Goal: Transaction & Acquisition: Subscribe to service/newsletter

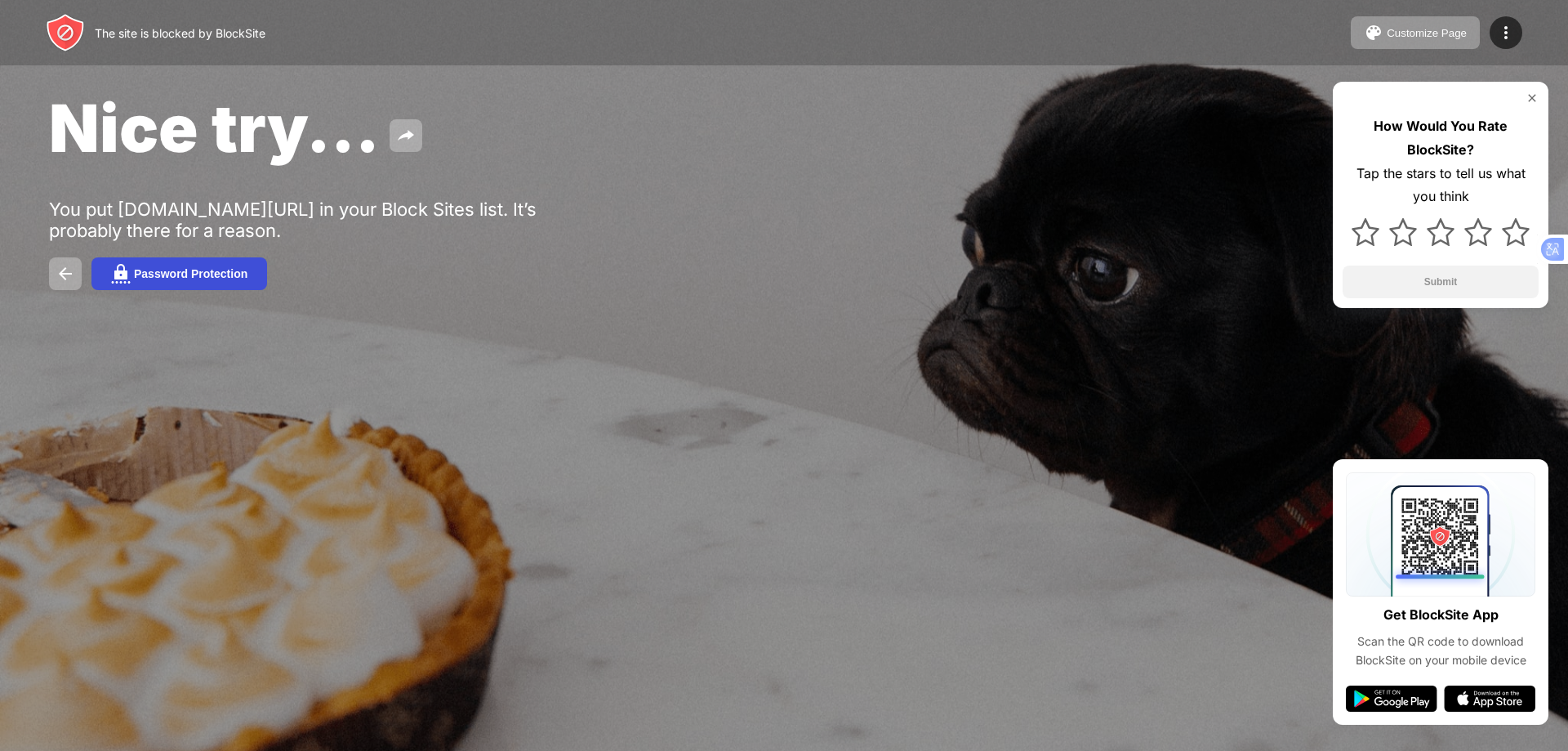
click at [192, 271] on div "Password Protection" at bounding box center [190, 274] width 113 height 14
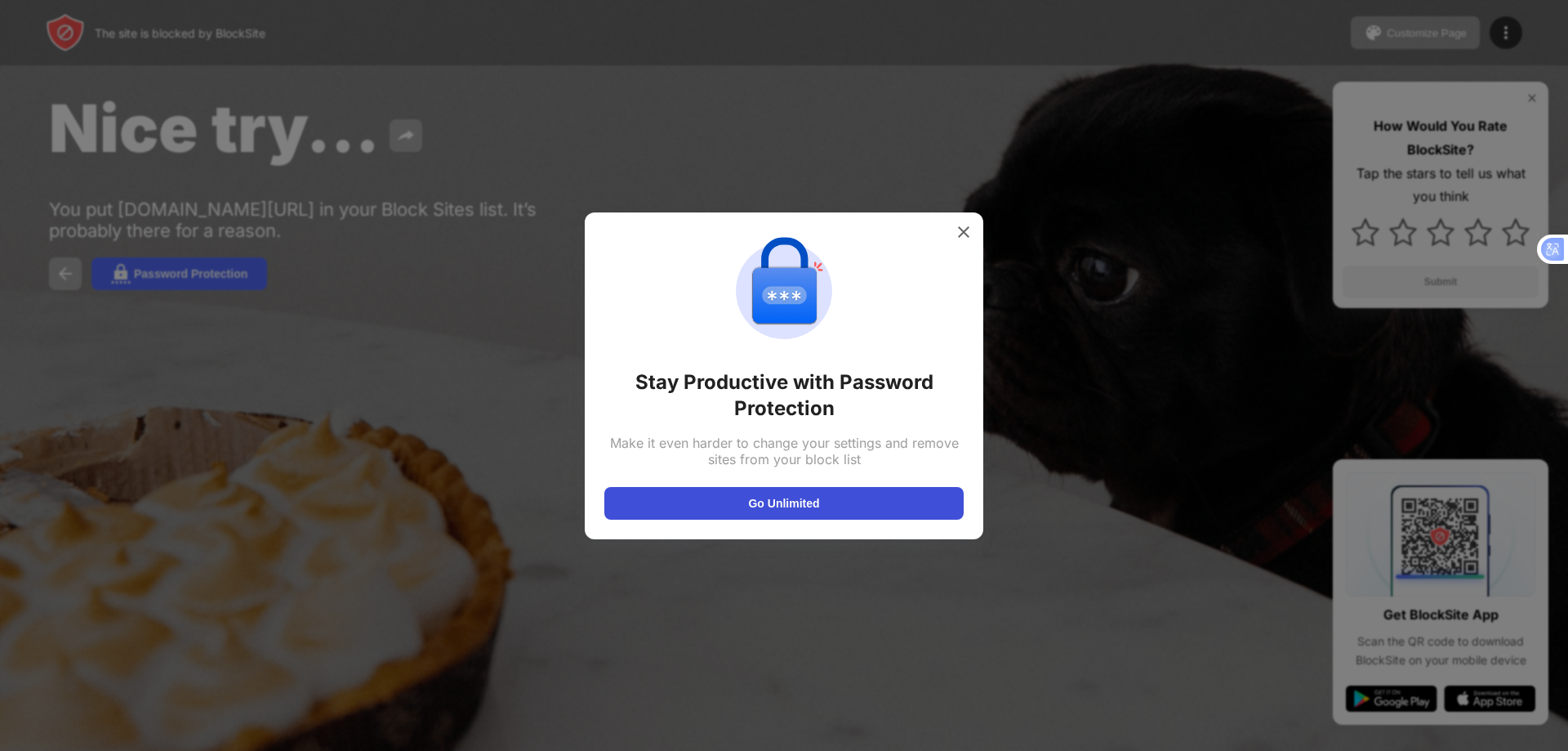
click at [784, 508] on button "Go Unlimited" at bounding box center [784, 503] width 359 height 33
click at [960, 225] on img at bounding box center [963, 231] width 16 height 16
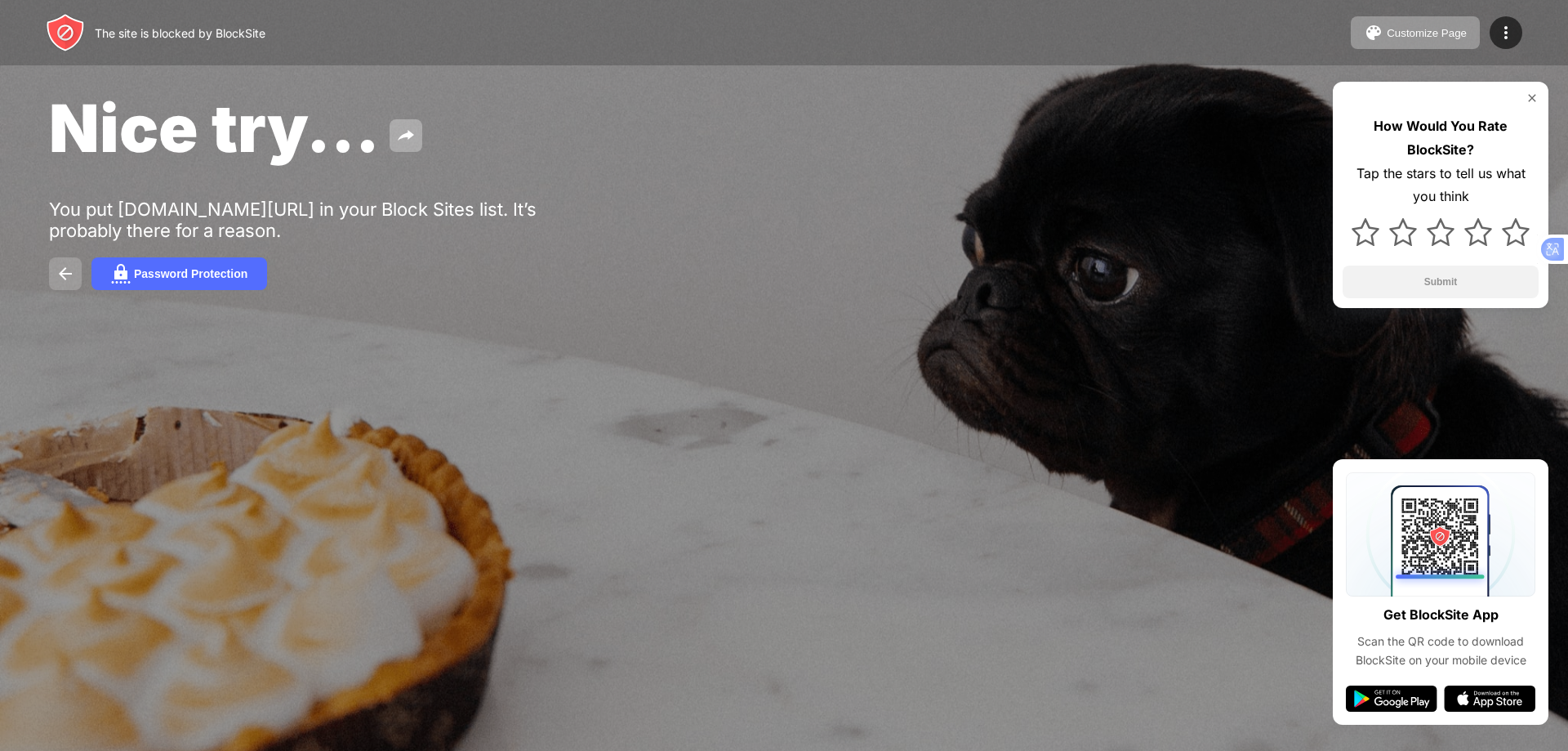
click at [69, 284] on button at bounding box center [66, 274] width 33 height 33
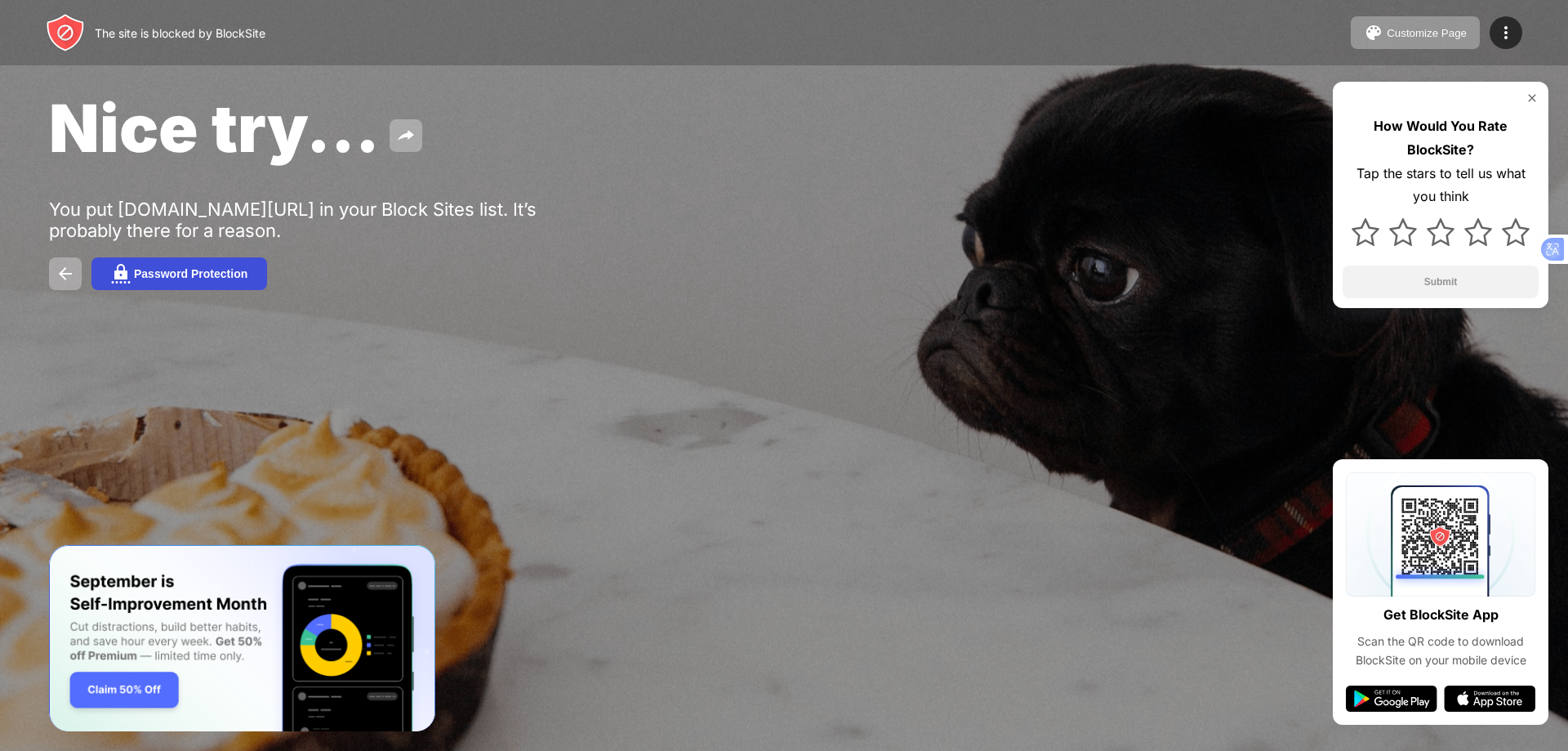
click at [207, 268] on div "Password Protection" at bounding box center [190, 274] width 113 height 14
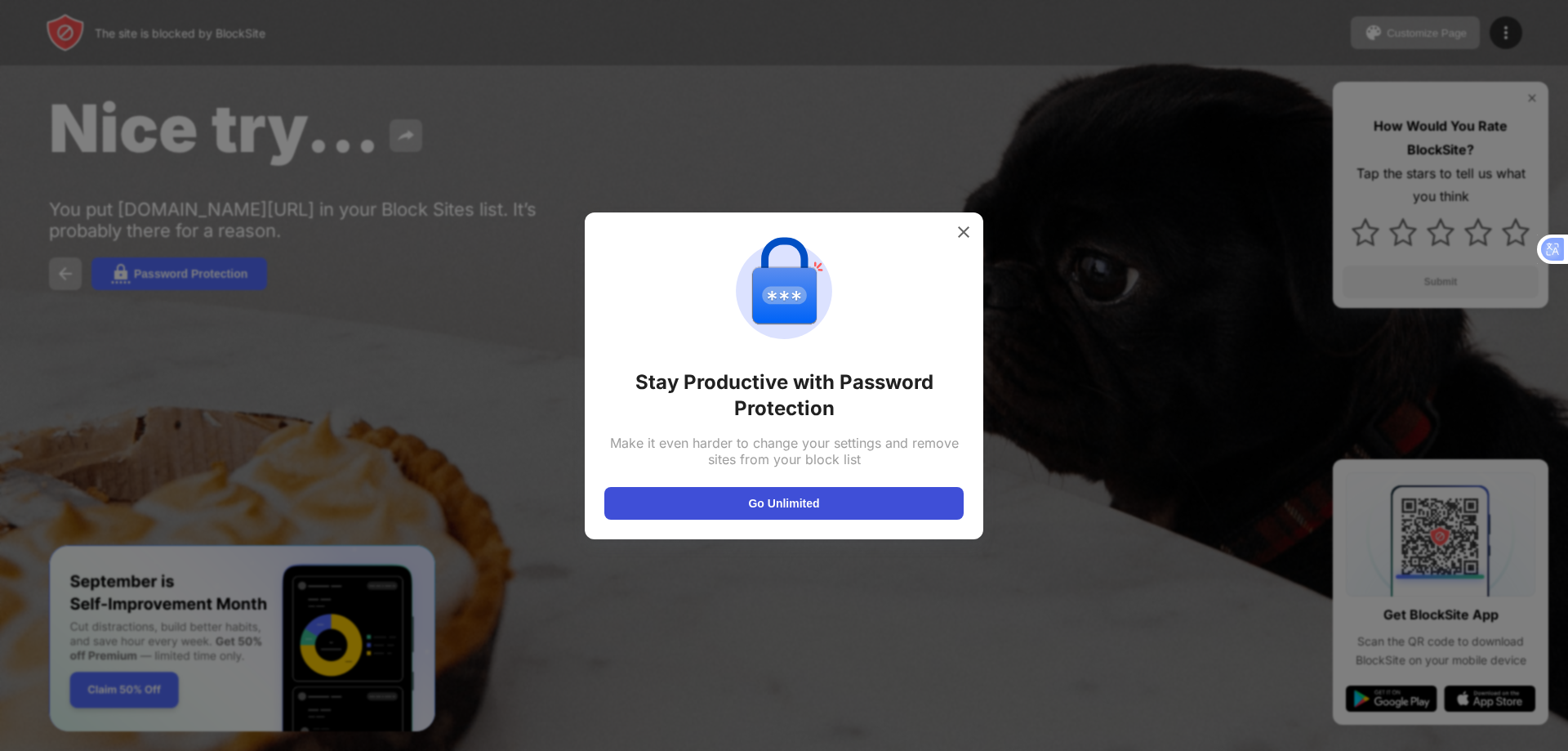
click at [786, 510] on button "Go Unlimited" at bounding box center [784, 503] width 359 height 33
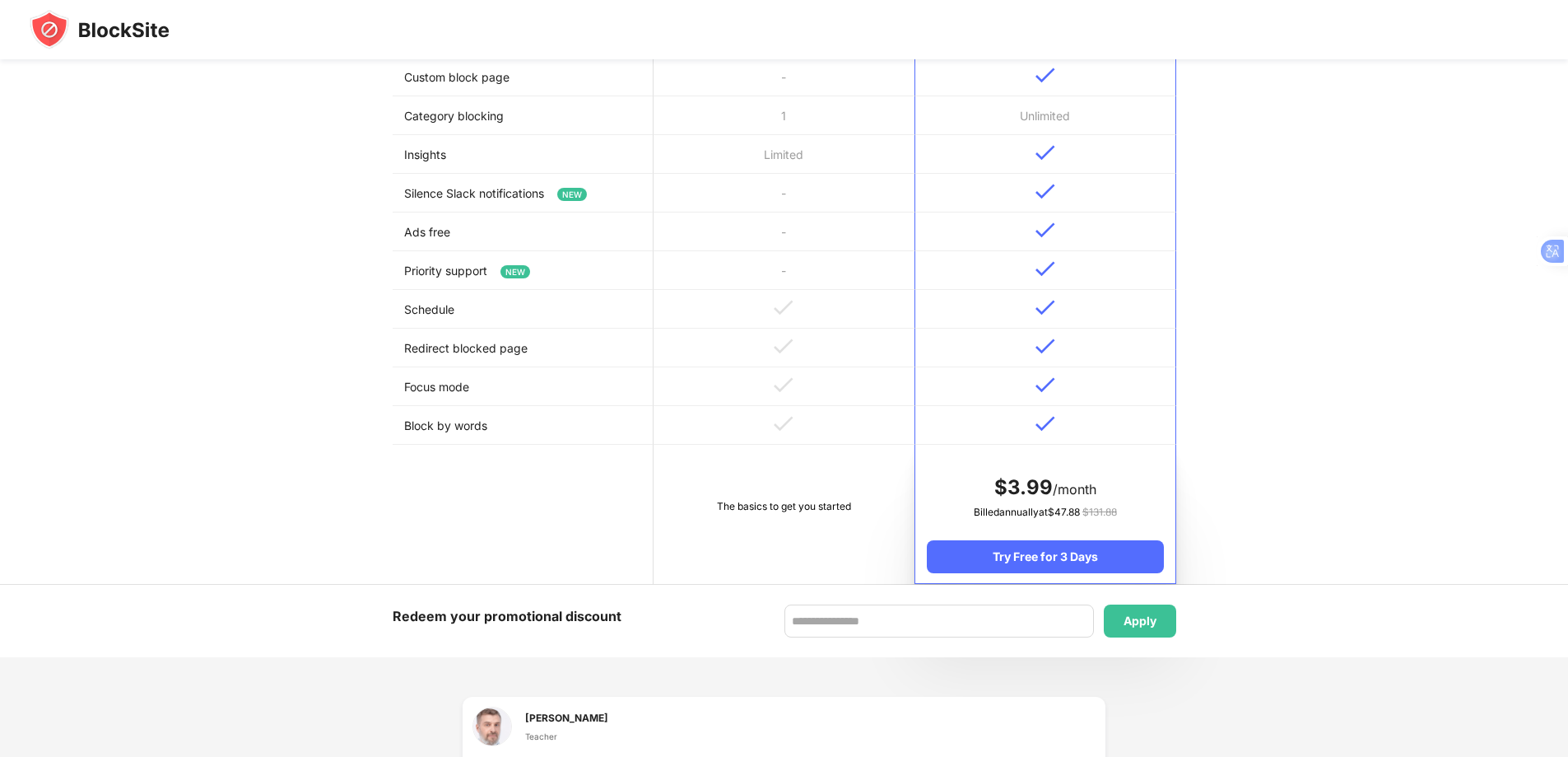
scroll to position [577, 0]
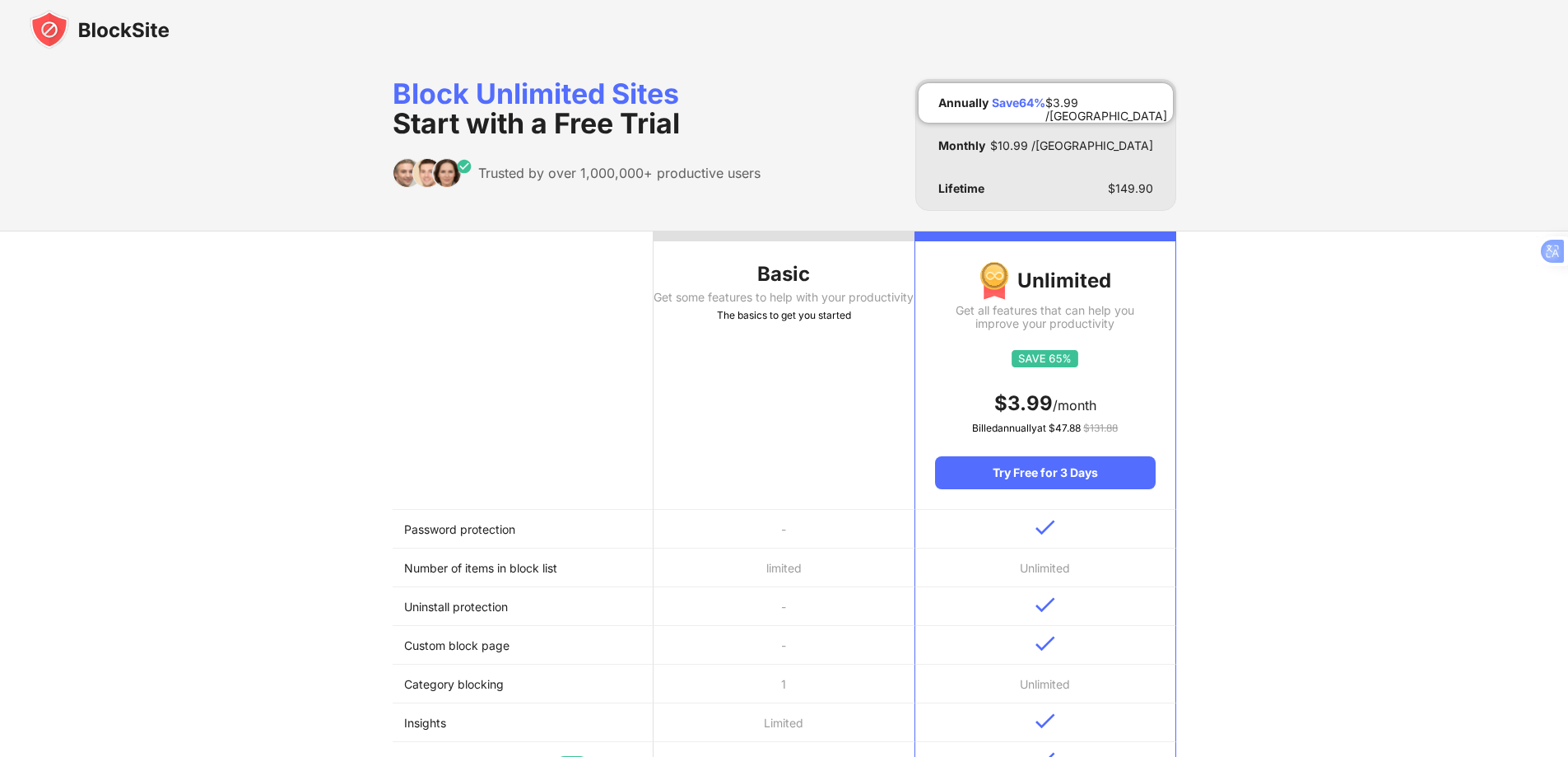
click at [868, 372] on th "Basic Get some features to help with your productivity The basics to get you st…" at bounding box center [784, 370] width 261 height 278
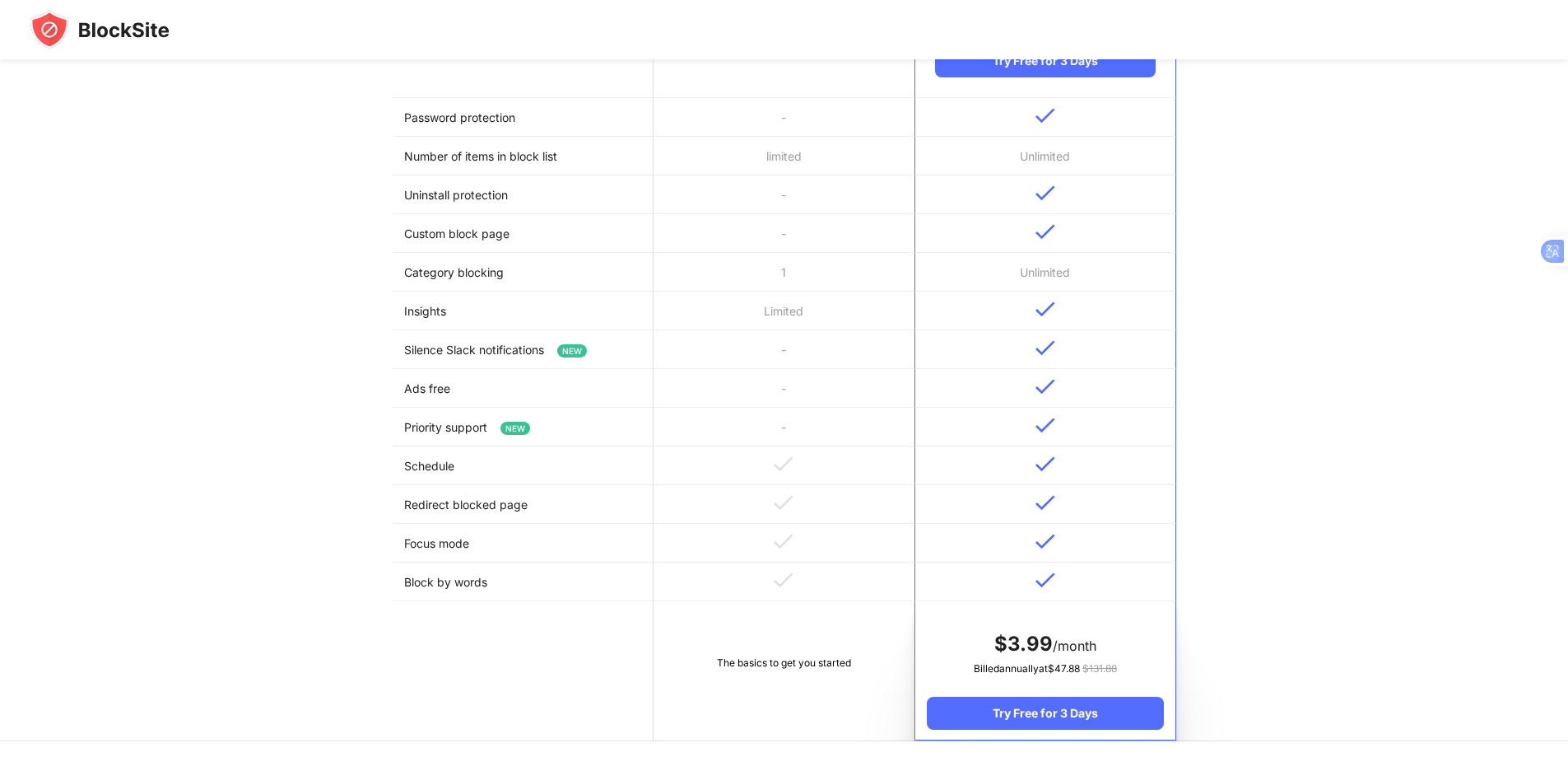
scroll to position [741, 0]
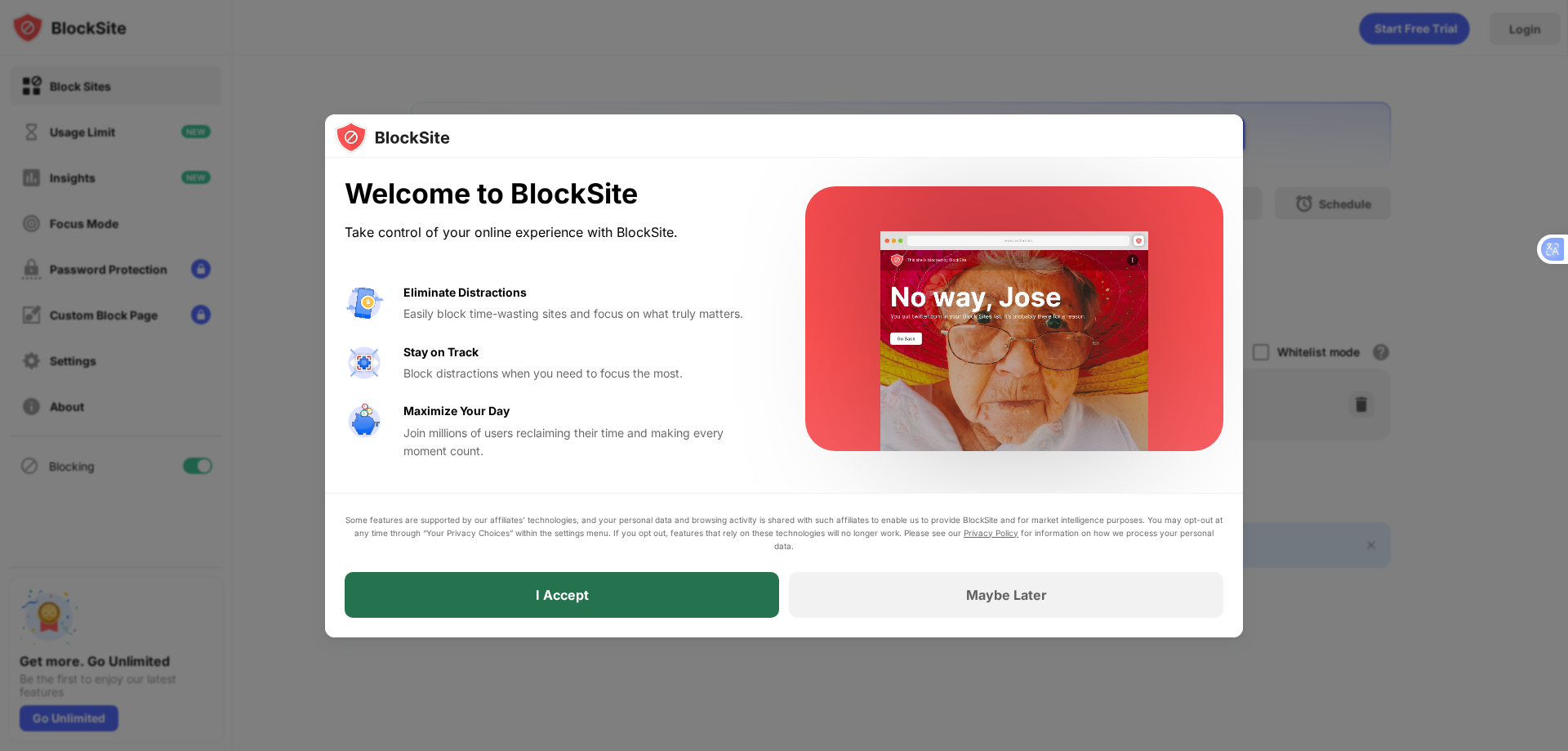
click at [544, 583] on div "I Accept" at bounding box center [561, 594] width 434 height 45
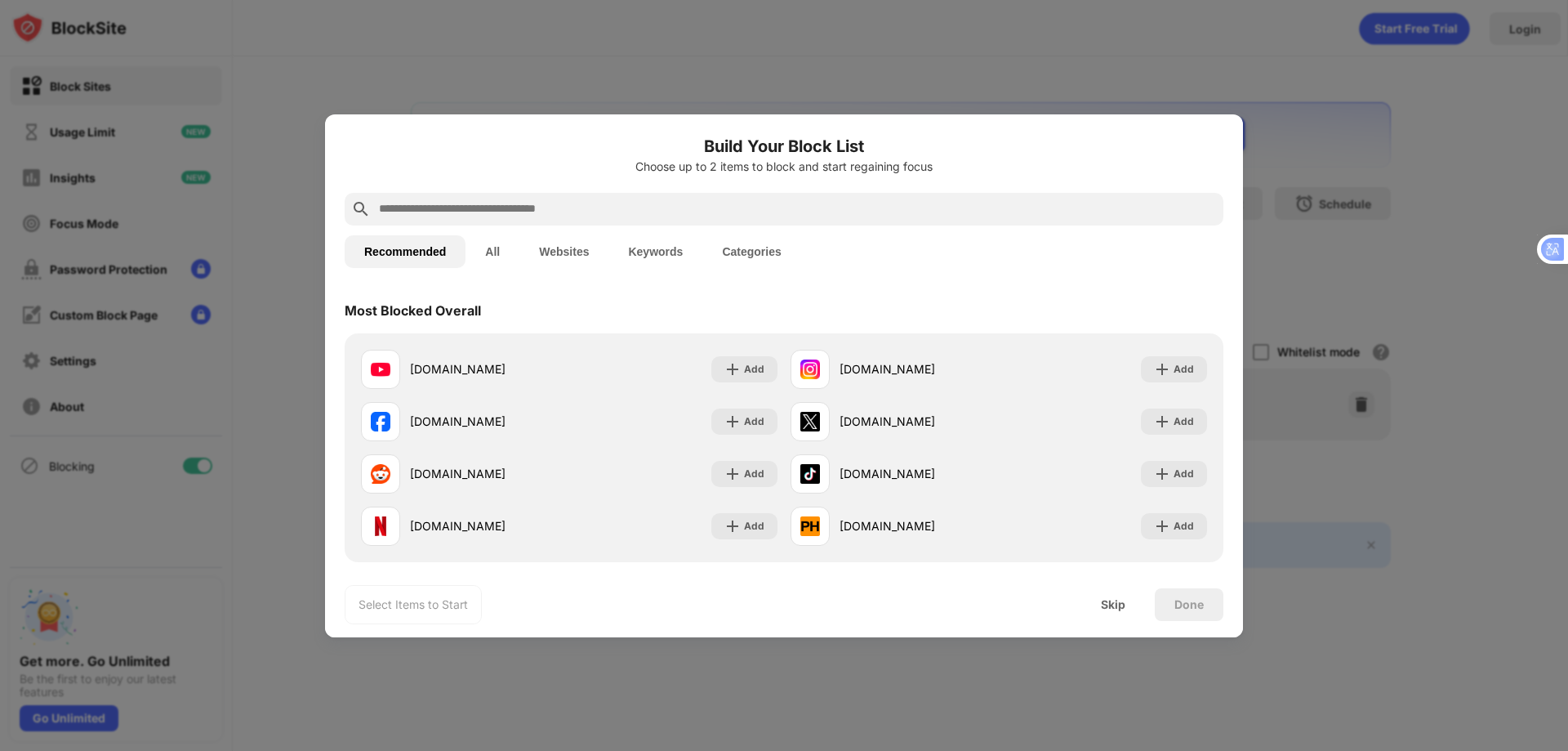
click at [678, 212] on input "text" at bounding box center [797, 209] width 840 height 19
click at [632, 197] on div at bounding box center [784, 209] width 878 height 33
click at [624, 212] on input "text" at bounding box center [797, 209] width 840 height 19
paste input "**********"
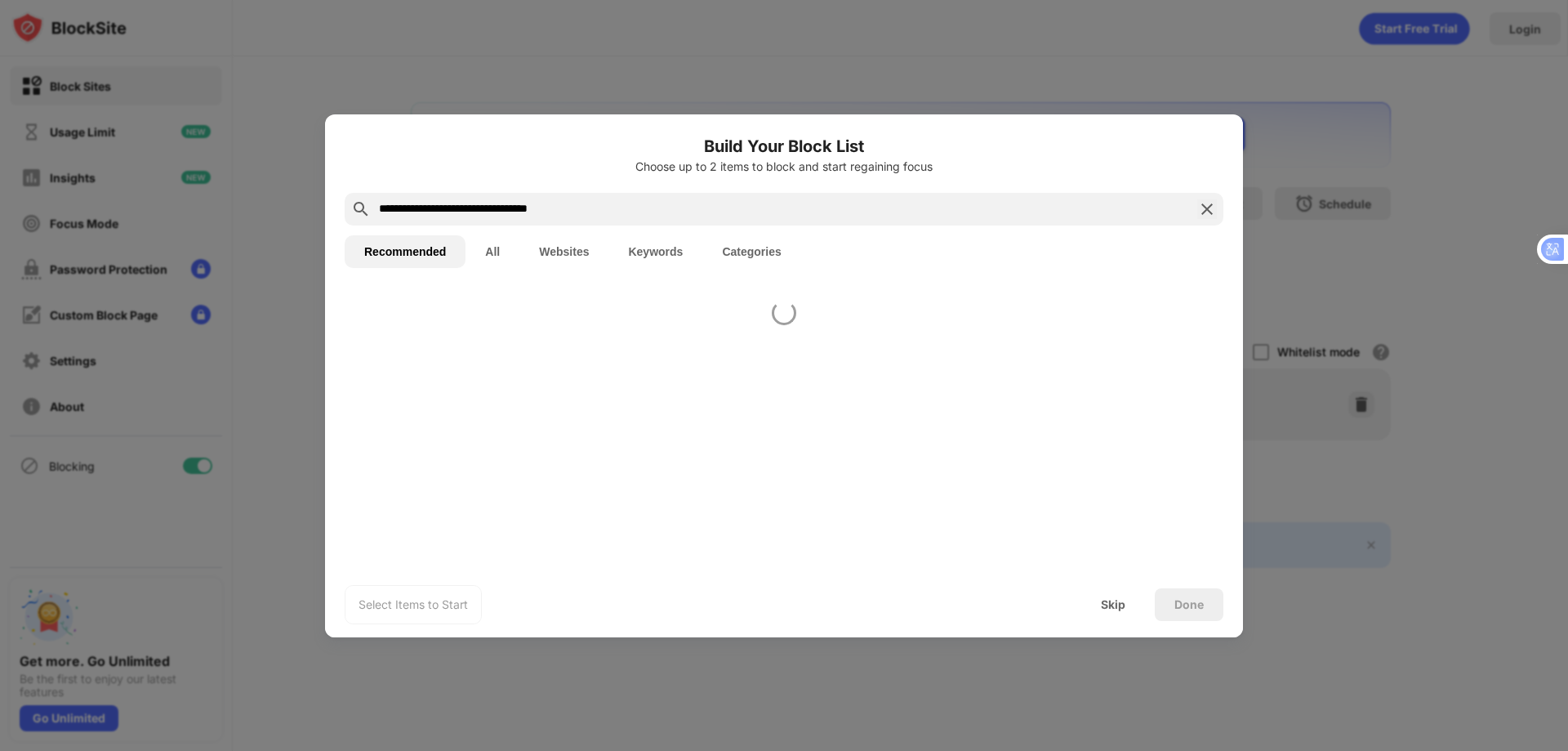
type input "**********"
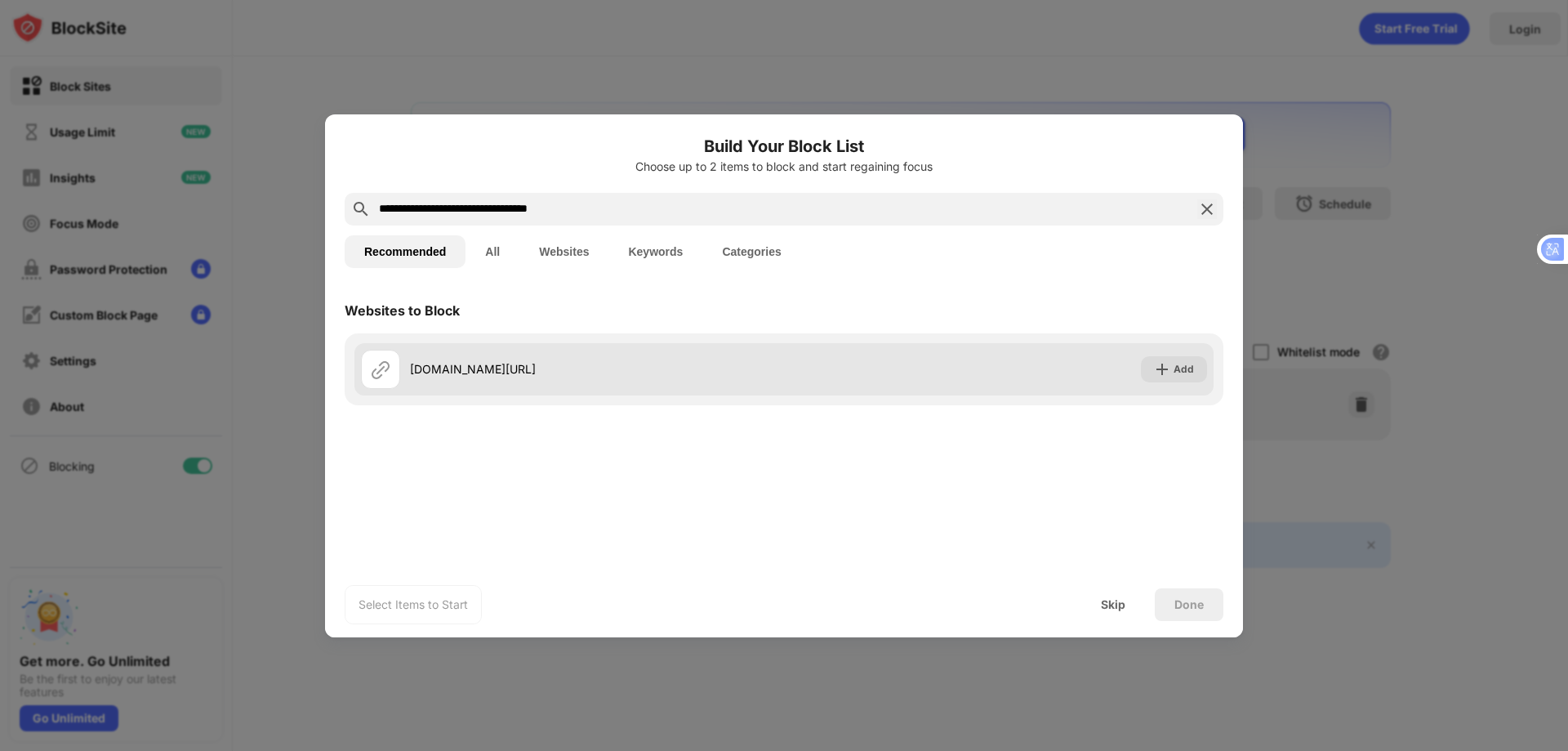
click at [513, 381] on div "[DOMAIN_NAME][URL]" at bounding box center [572, 369] width 423 height 40
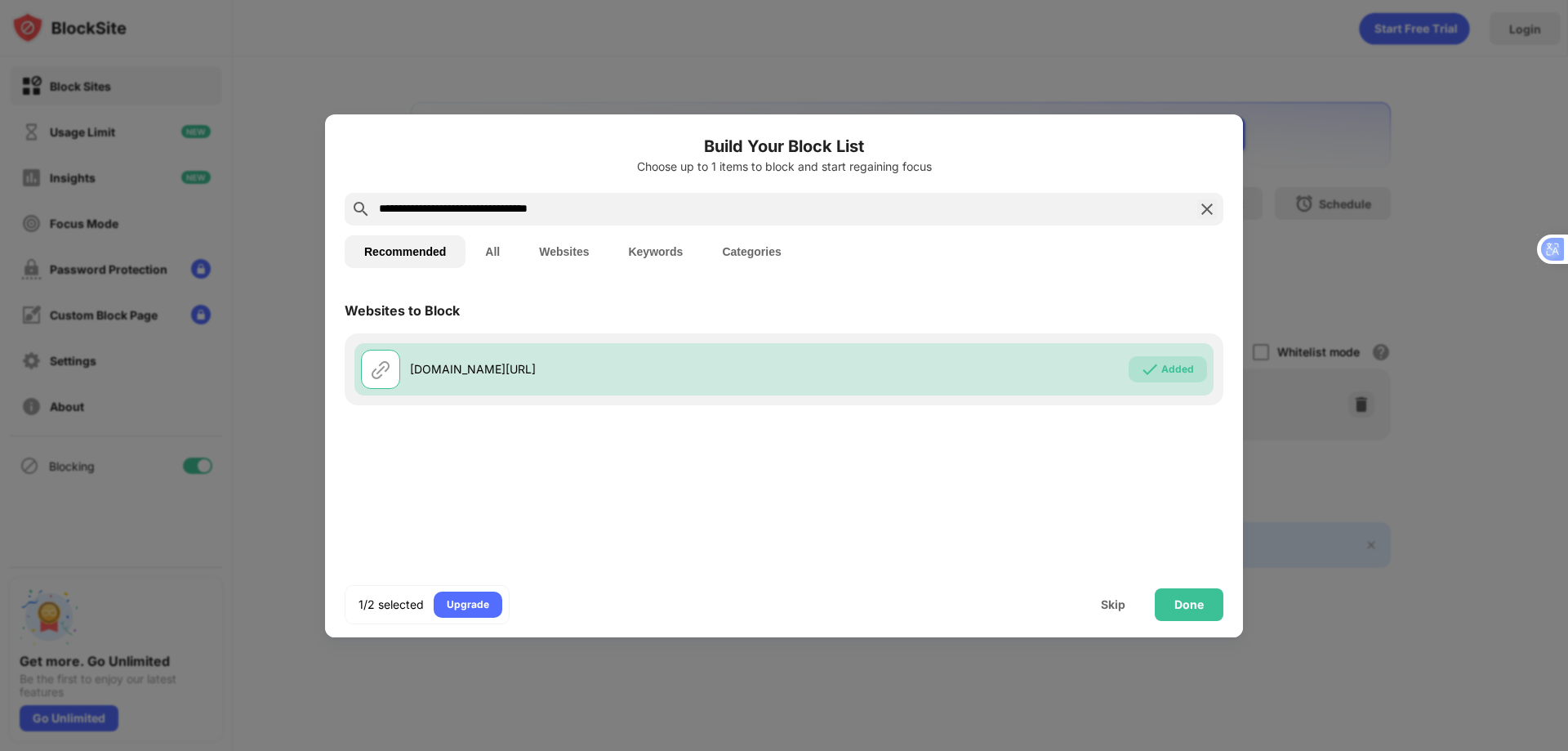
click at [1207, 607] on div "Done" at bounding box center [1189, 605] width 69 height 33
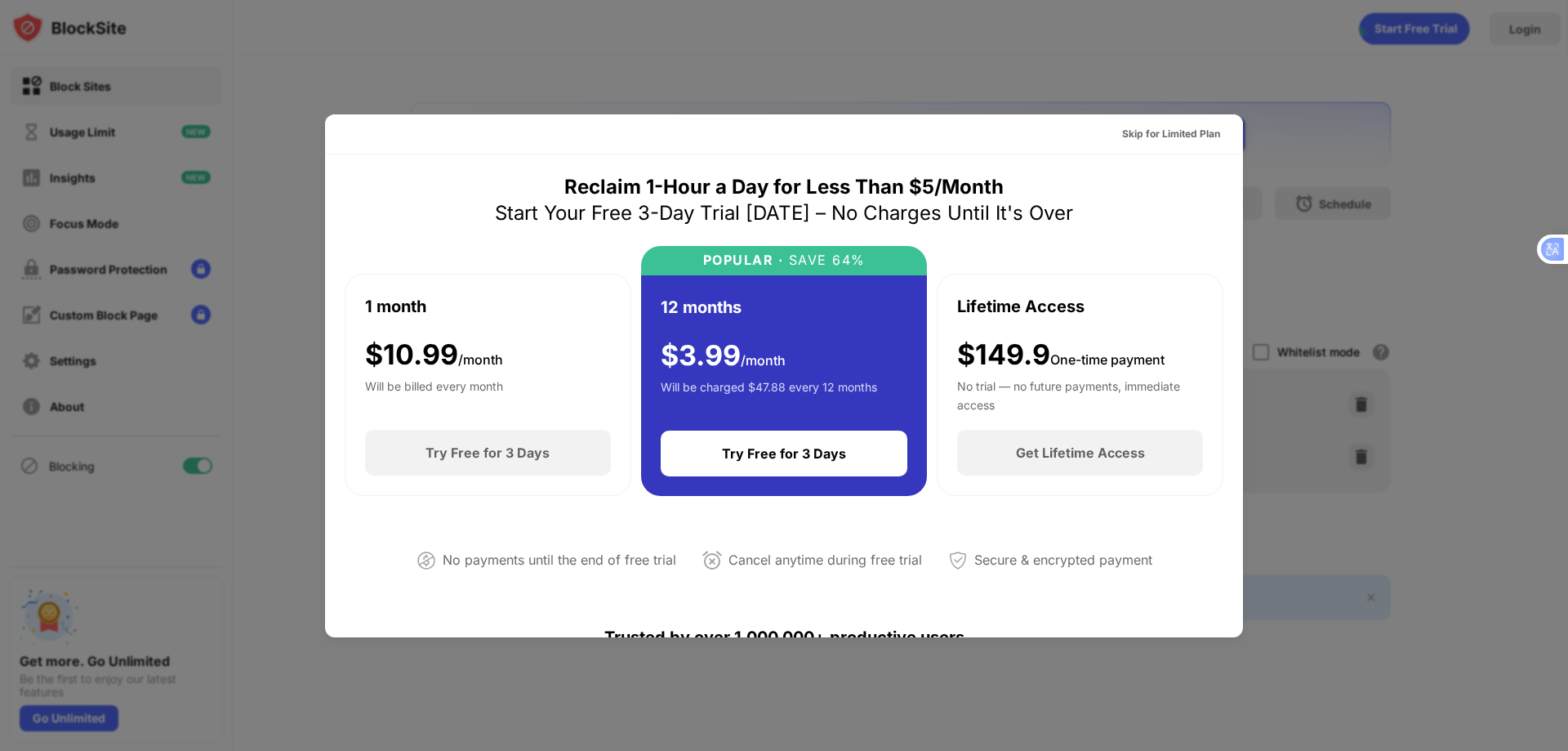
click at [480, 325] on div "1 month $ 10.99 /month Will be billed every month" at bounding box center [488, 352] width 246 height 117
click at [516, 432] on div "Try Free for 3 Days" at bounding box center [488, 452] width 246 height 45
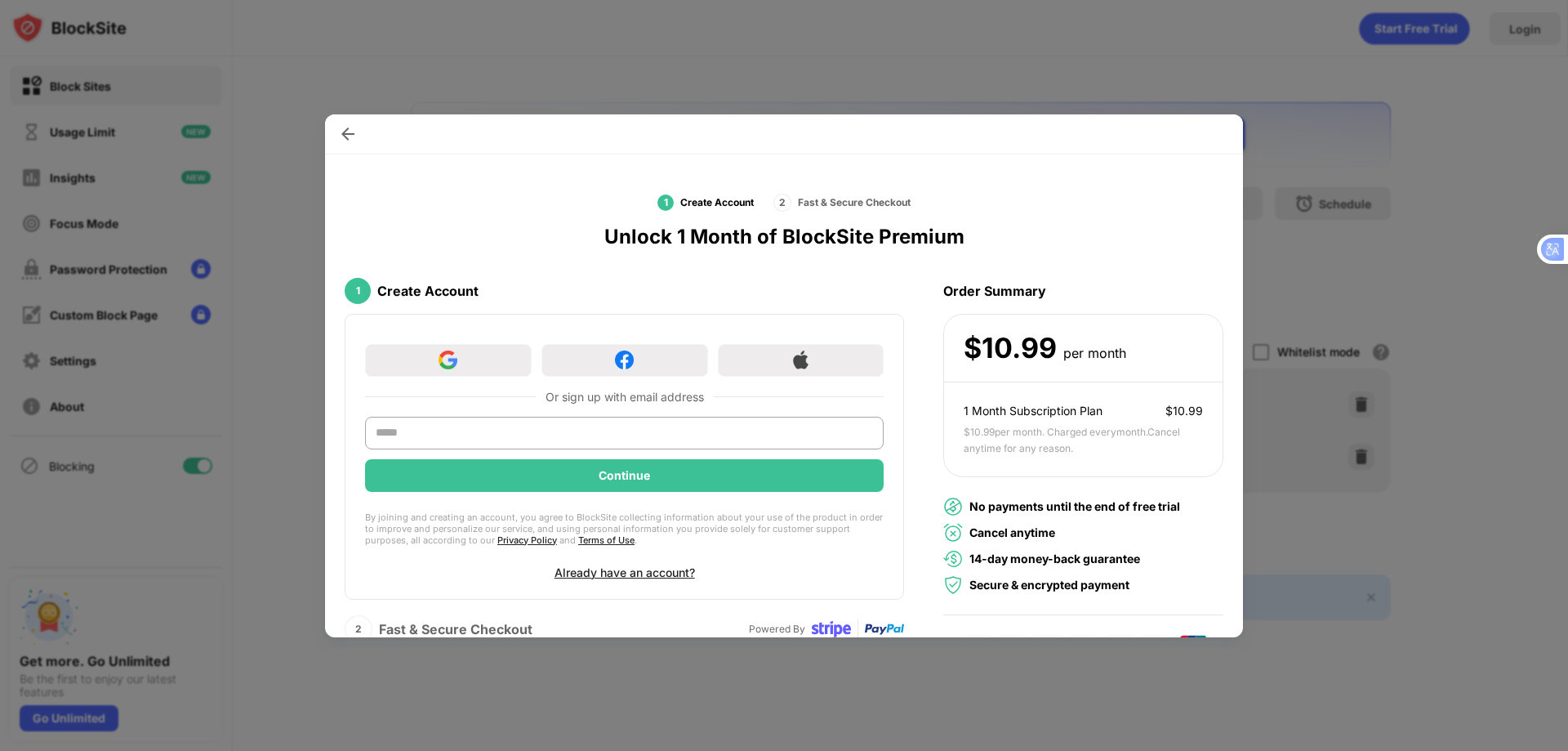
click at [1317, 94] on div at bounding box center [784, 376] width 1568 height 751
